Goal: Register for event/course

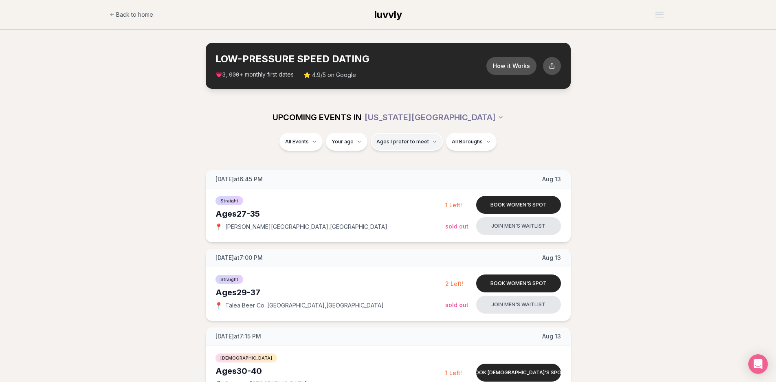
click at [420, 142] on span "Ages I prefer to meet" at bounding box center [402, 141] width 53 height 7
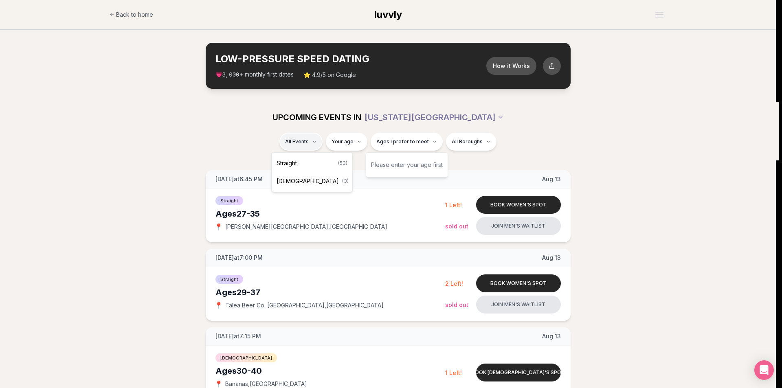
click at [338, 166] on span "( 53 )" at bounding box center [342, 163] width 9 height 7
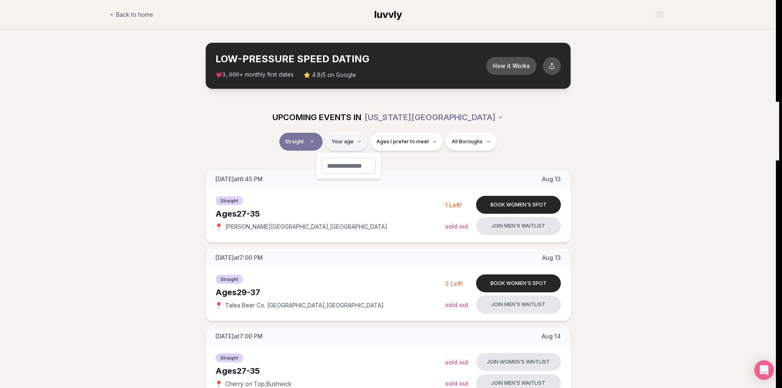
click at [337, 162] on input "number" at bounding box center [348, 166] width 55 height 16
type input "**"
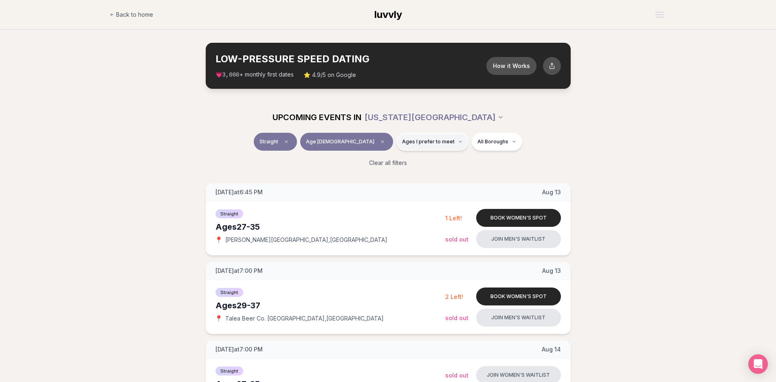
click at [402, 144] on span "Ages I prefer to meet" at bounding box center [428, 141] width 53 height 7
click at [402, 141] on span "Ages I prefer to meet" at bounding box center [428, 141] width 53 height 7
